Goal: Task Accomplishment & Management: Manage account settings

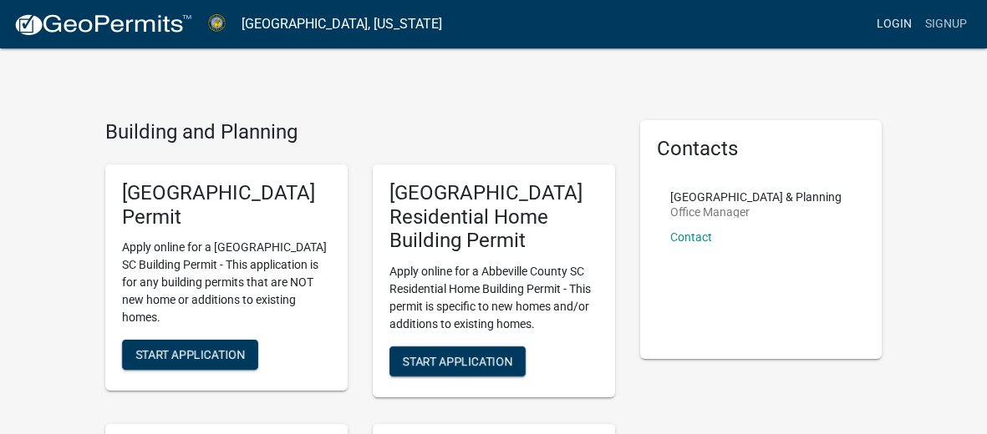
click at [882, 17] on link "Login" at bounding box center [894, 24] width 48 height 32
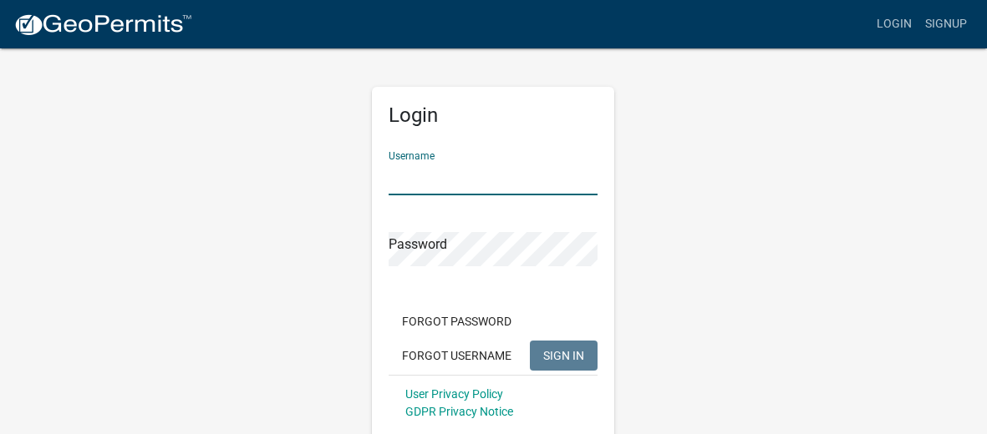
click at [430, 185] on input "Username" at bounding box center [492, 178] width 209 height 34
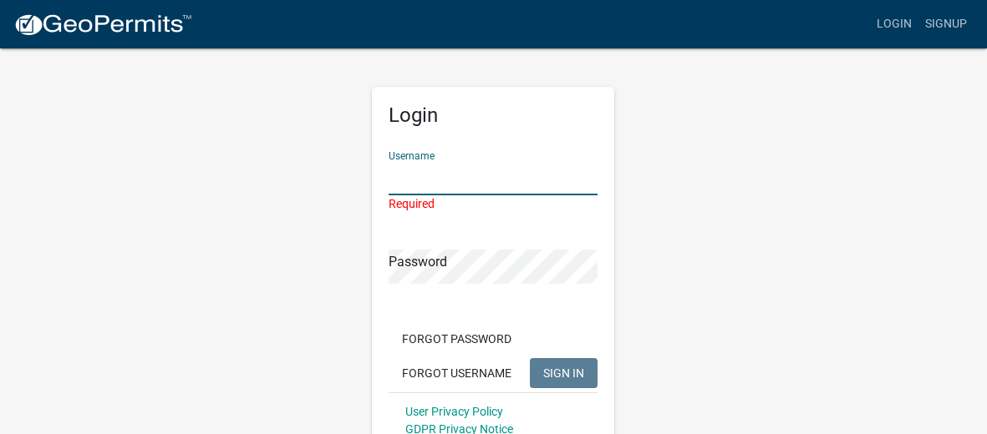
drag, startPoint x: 509, startPoint y: 179, endPoint x: 513, endPoint y: 187, distance: 9.3
click at [513, 187] on input "Username" at bounding box center [492, 178] width 209 height 34
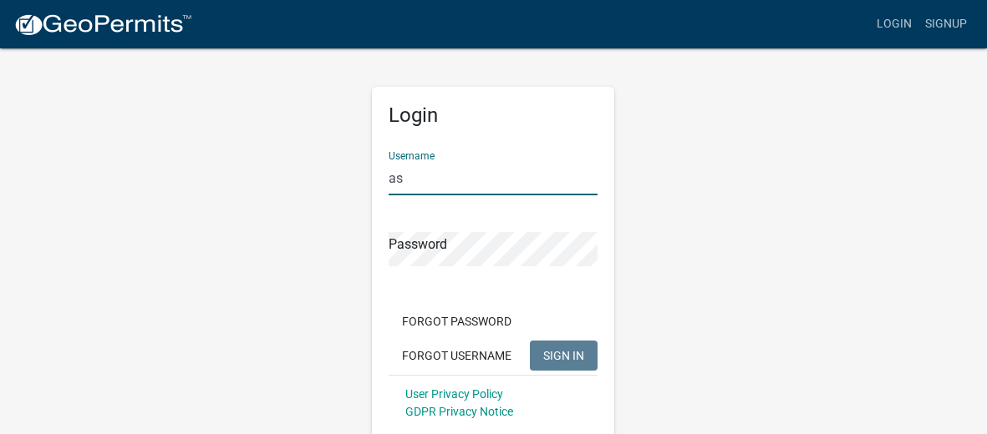
type input "a"
type input "[EMAIL_ADDRESS][DOMAIN_NAME]"
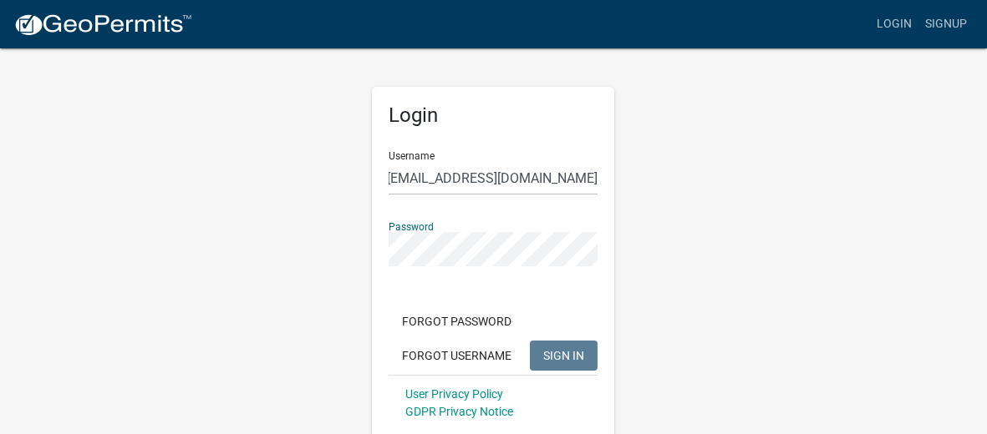
scroll to position [0, 0]
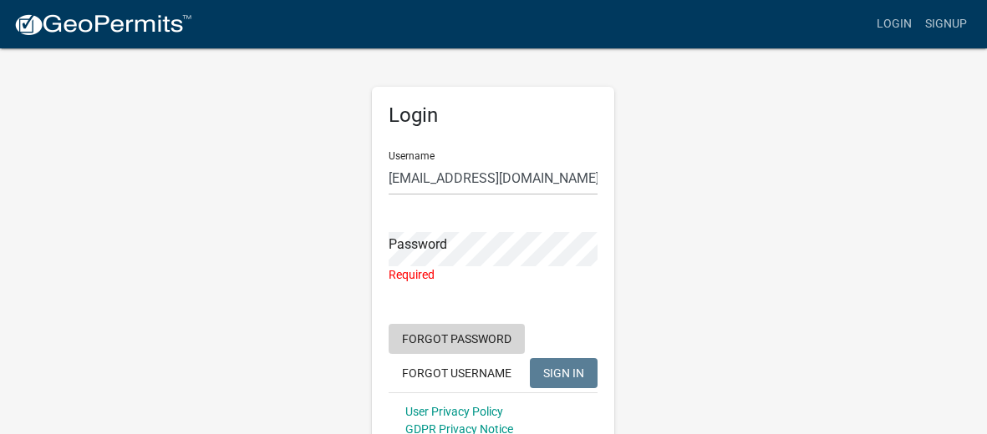
click at [457, 337] on button "Forgot Password" at bounding box center [456, 339] width 136 height 30
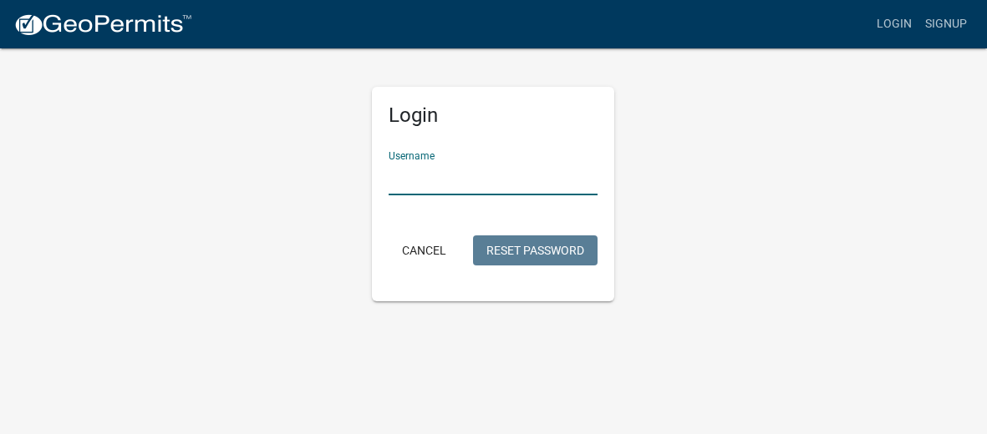
click at [470, 179] on input "Username" at bounding box center [492, 178] width 209 height 34
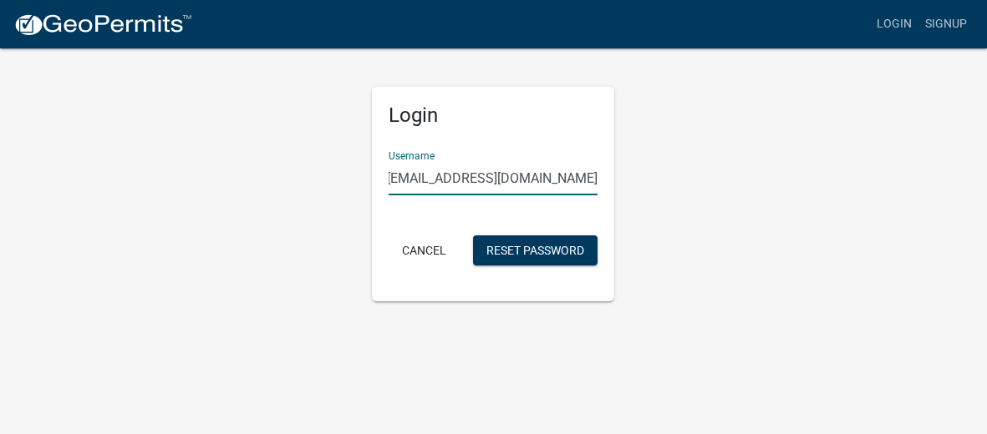
scroll to position [0, 16]
click at [473, 236] on button "Reset Password" at bounding box center [535, 251] width 124 height 30
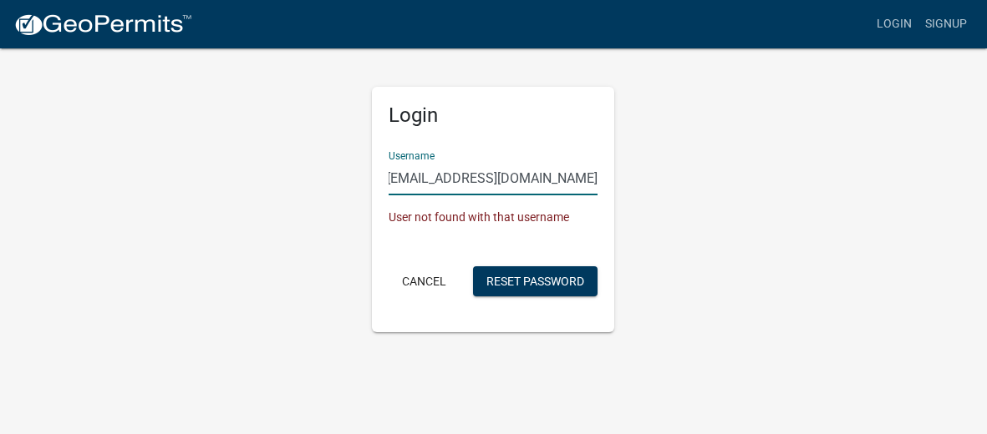
click at [479, 175] on input "[EMAIL_ADDRESS][DOMAIN_NAME]" at bounding box center [492, 178] width 209 height 34
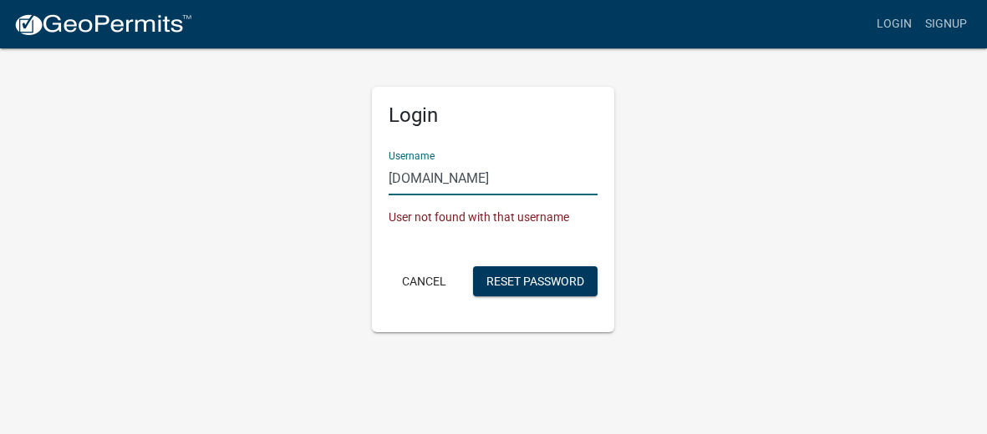
type input "[DOMAIN_NAME]"
click at [438, 188] on input "[DOMAIN_NAME]" at bounding box center [492, 178] width 209 height 34
